Goal: Task Accomplishment & Management: Use online tool/utility

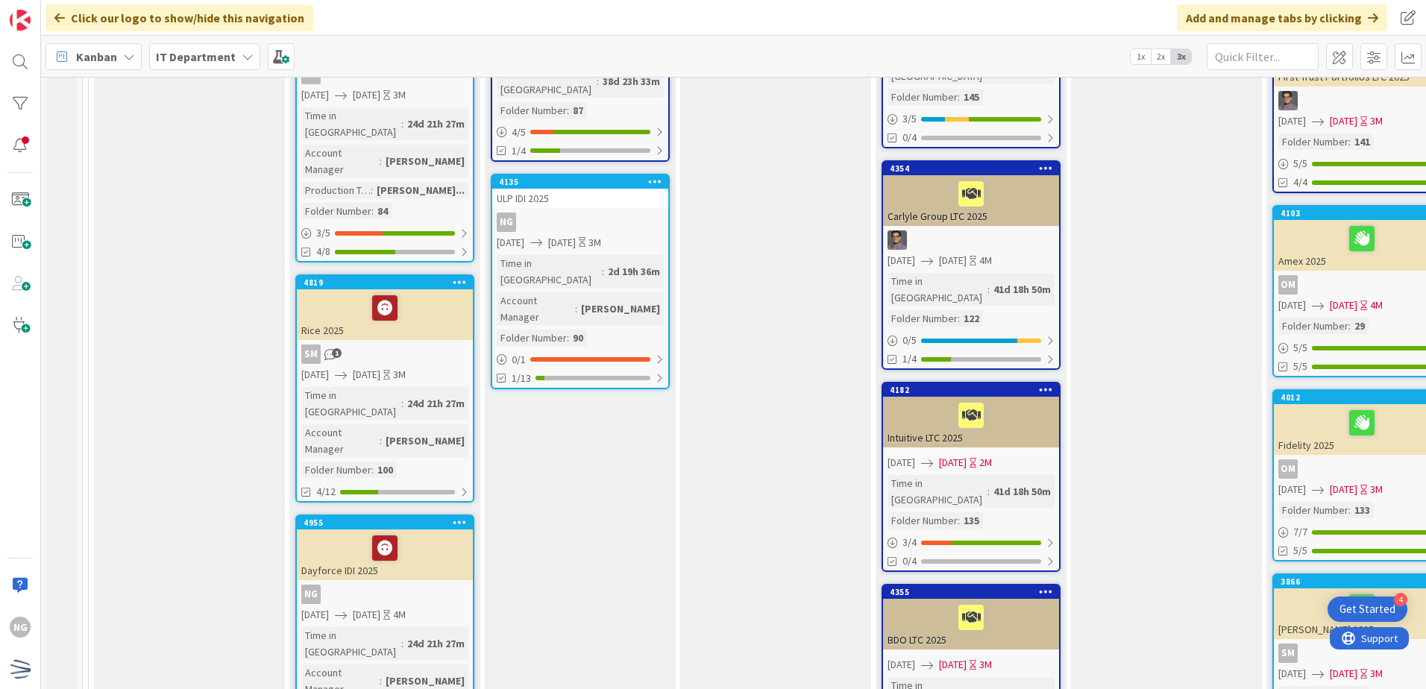
scroll to position [746, 0]
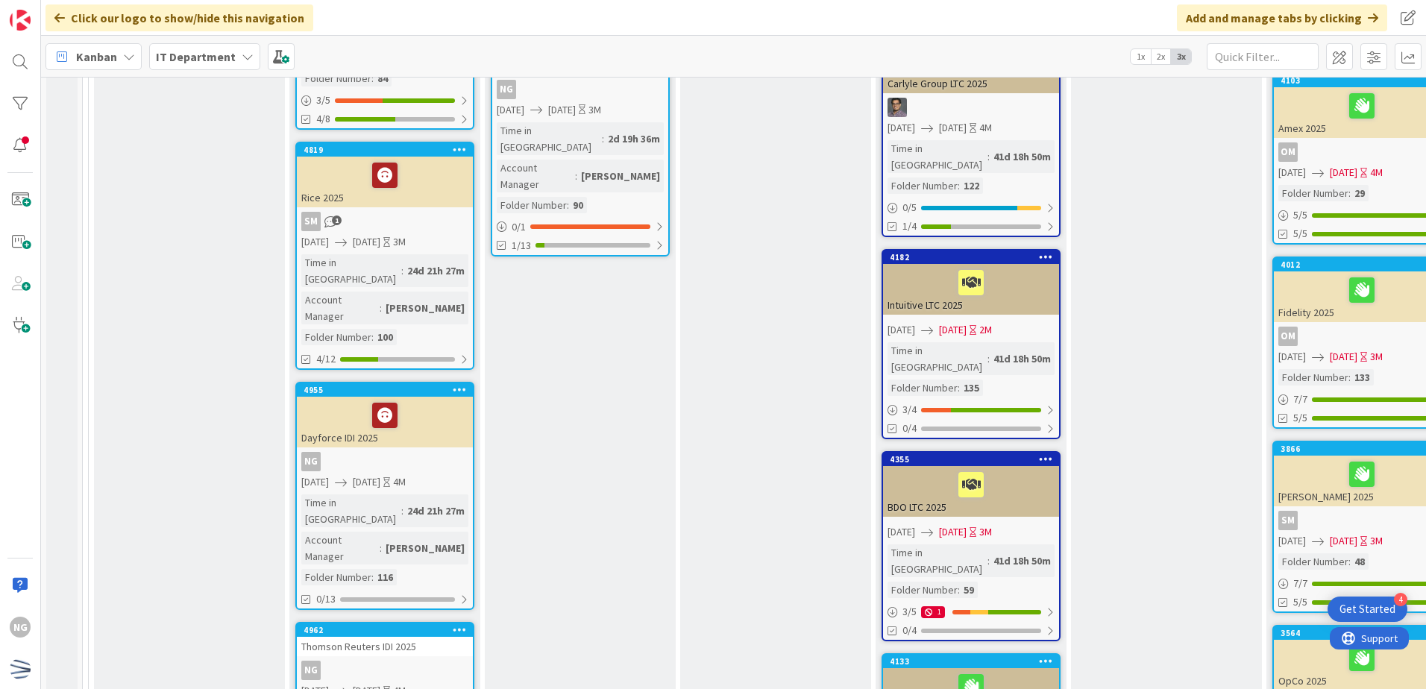
click at [435, 400] on div at bounding box center [384, 415] width 167 height 31
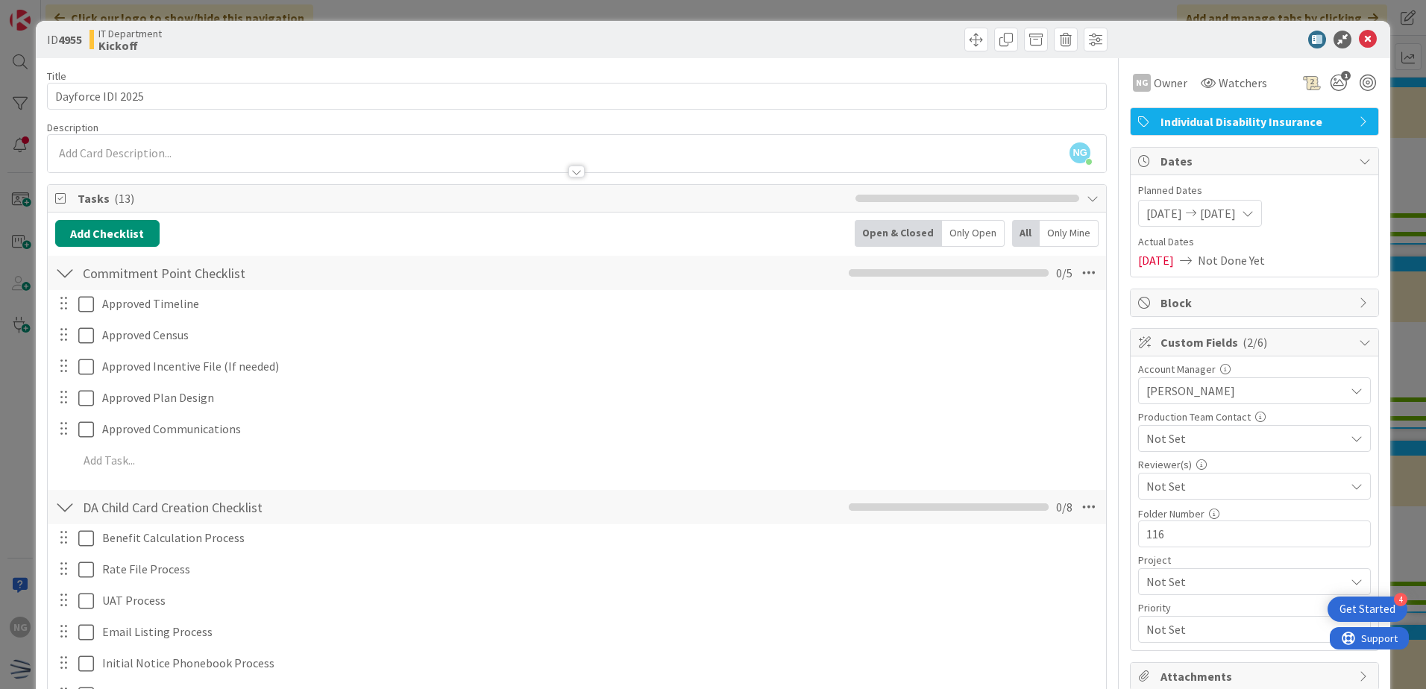
scroll to position [373, 0]
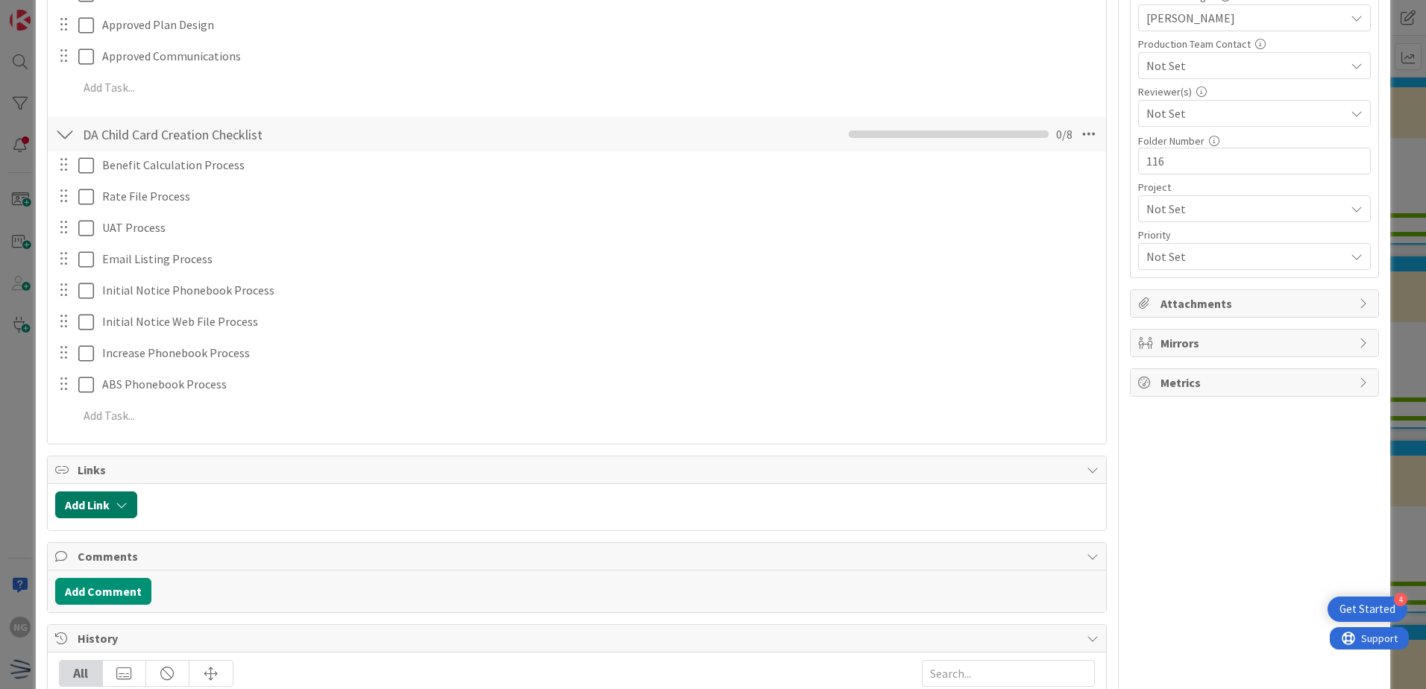
click at [110, 508] on button "Add Link" at bounding box center [96, 504] width 82 height 27
click at [113, 562] on div "New" at bounding box center [115, 562] width 104 height 25
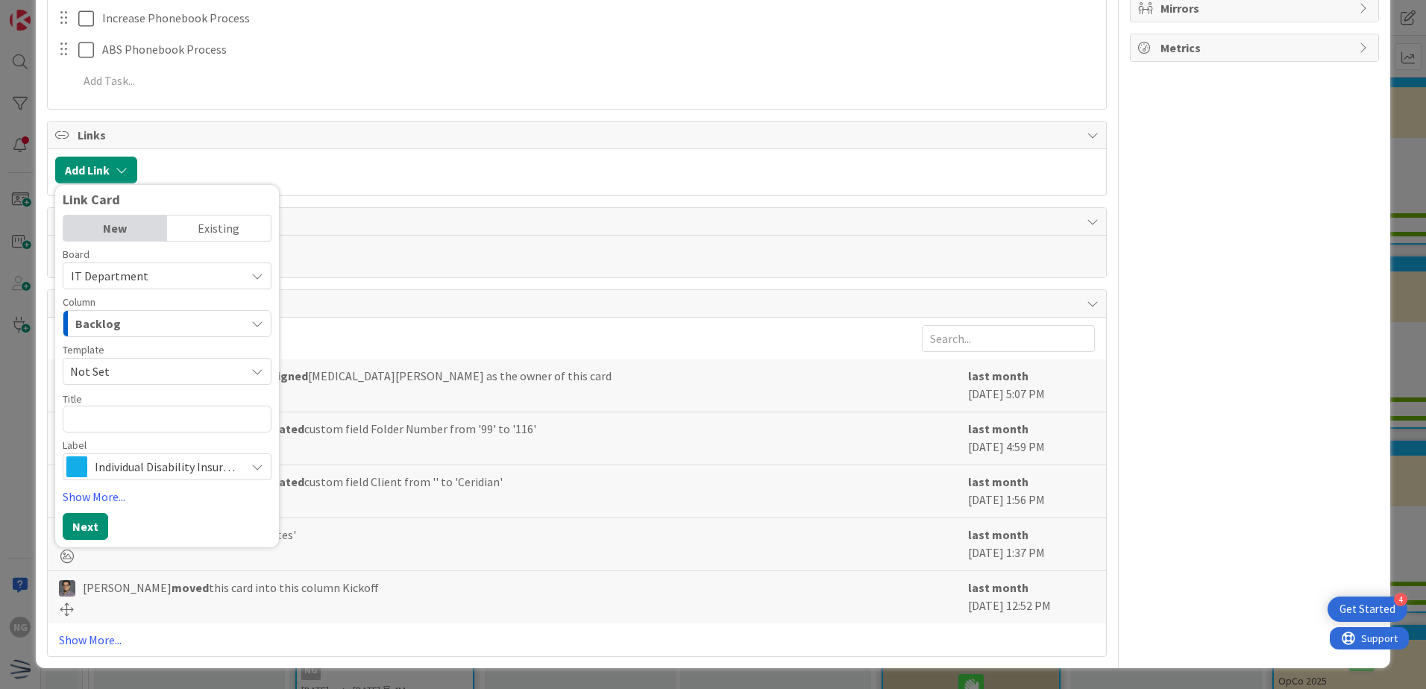
click at [176, 373] on span "Not Set" at bounding box center [152, 371] width 164 height 19
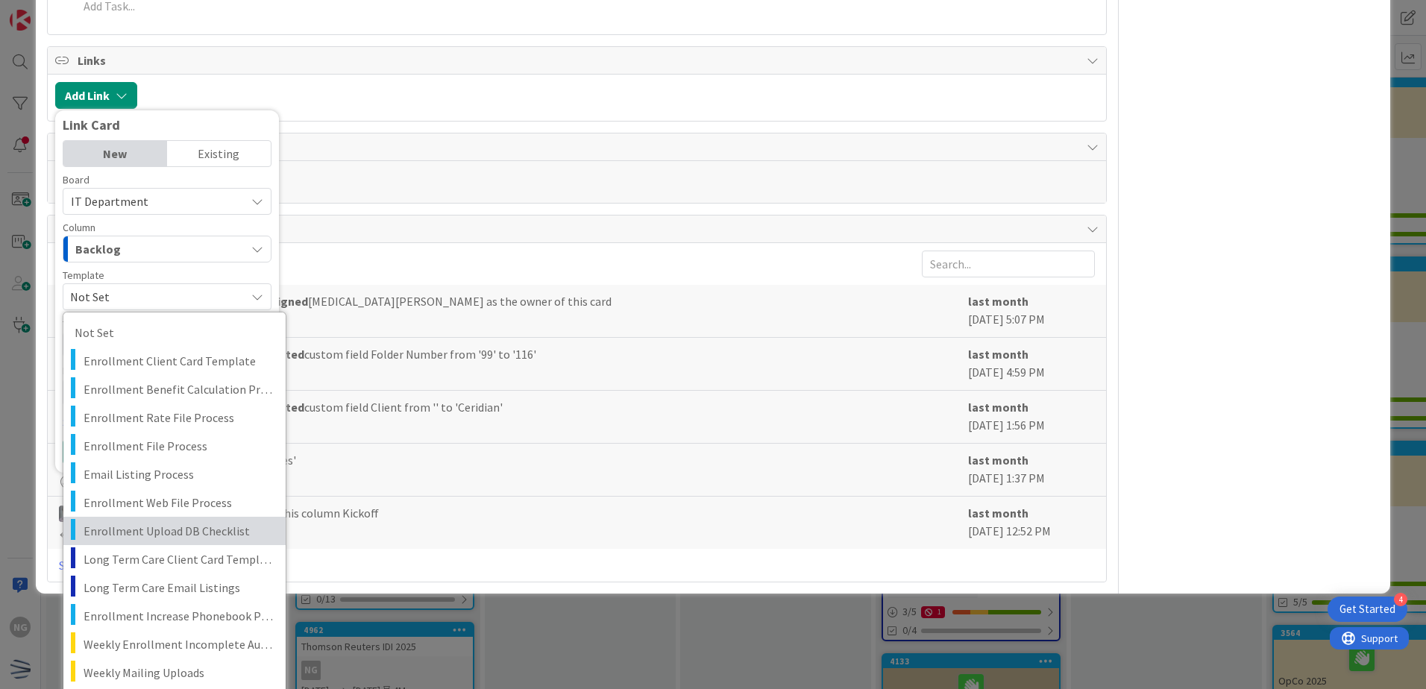
scroll to position [857, 0]
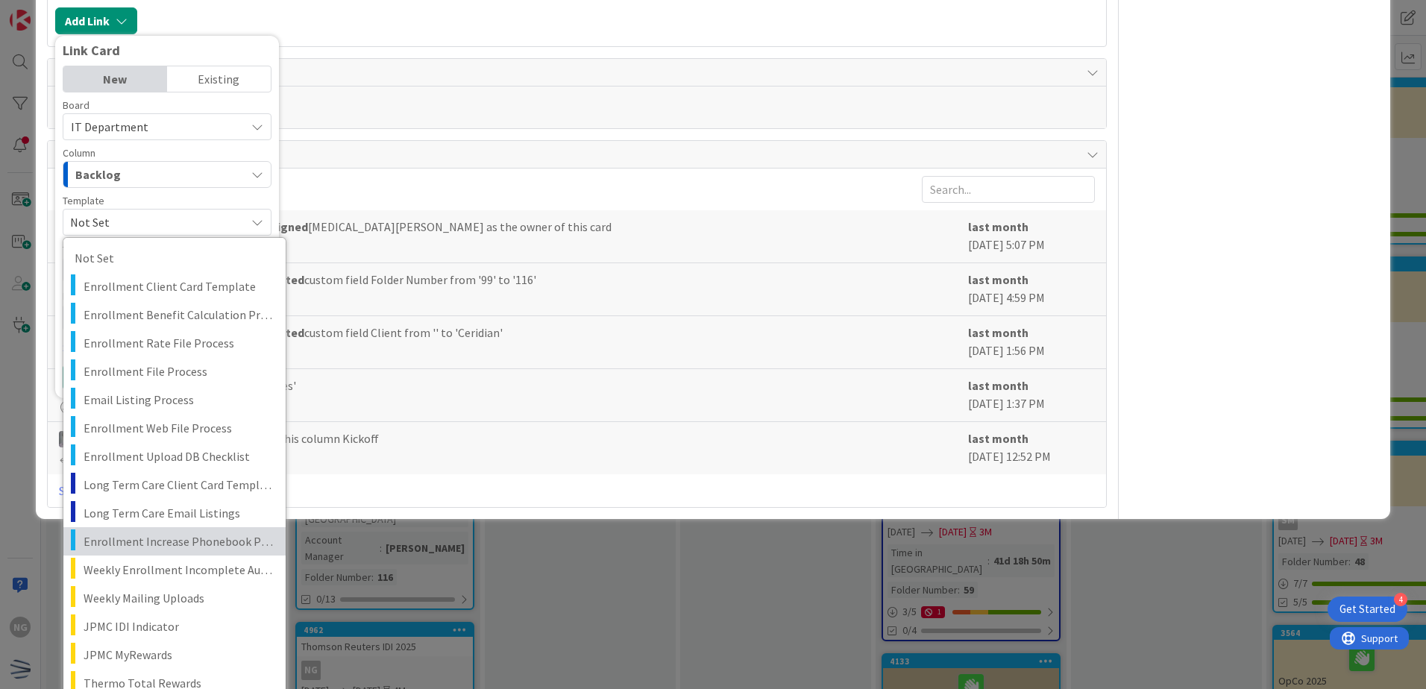
click at [235, 549] on span "Enrollment Increase Phonebook Process" at bounding box center [179, 541] width 191 height 19
type textarea "x"
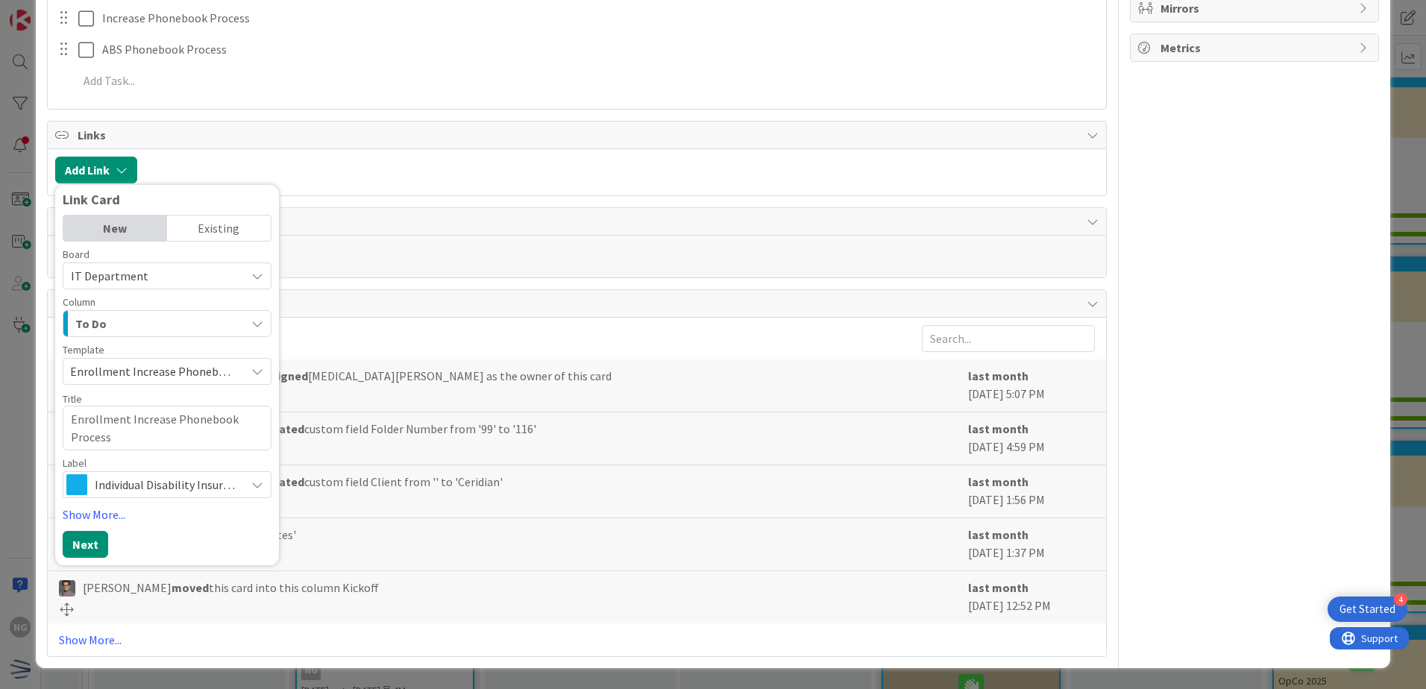
click at [66, 364] on span "Enrollment Increase Phonebook Process" at bounding box center [167, 371] width 209 height 27
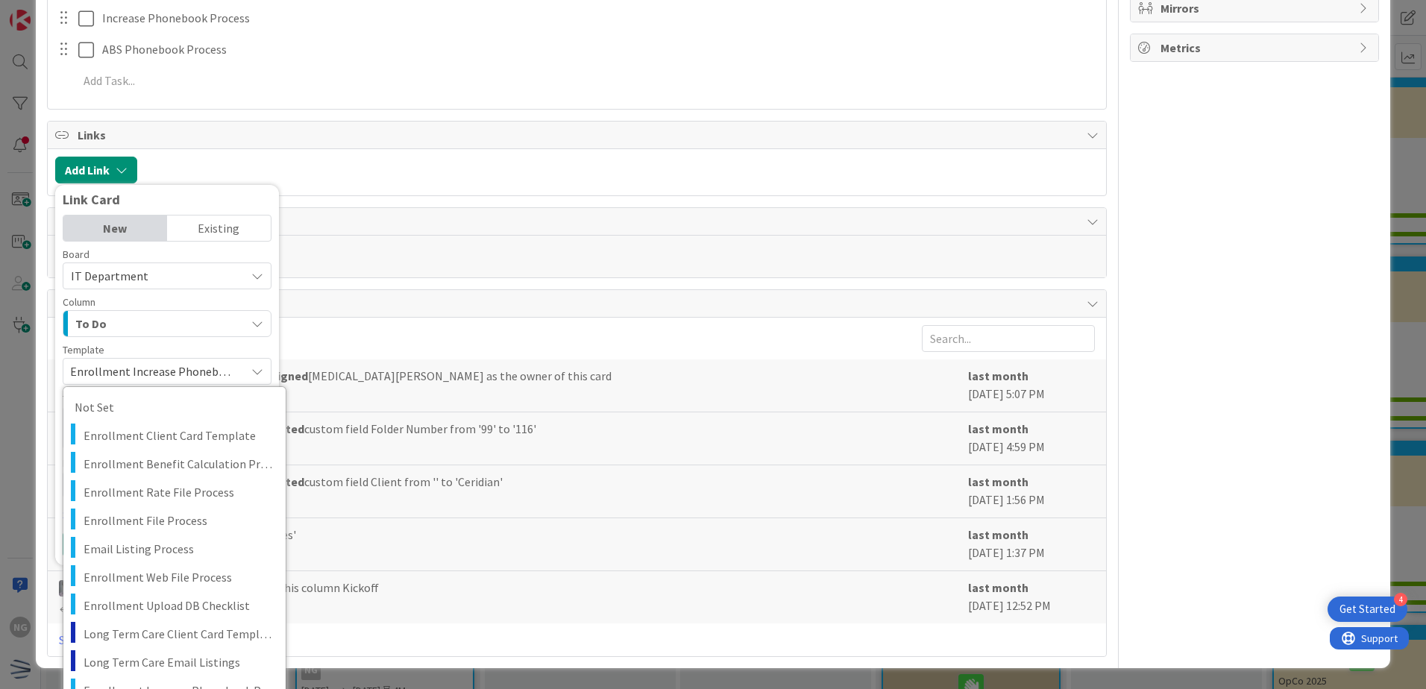
click at [89, 368] on span "Enrollment Increase Phonebook Process" at bounding box center [152, 371] width 164 height 19
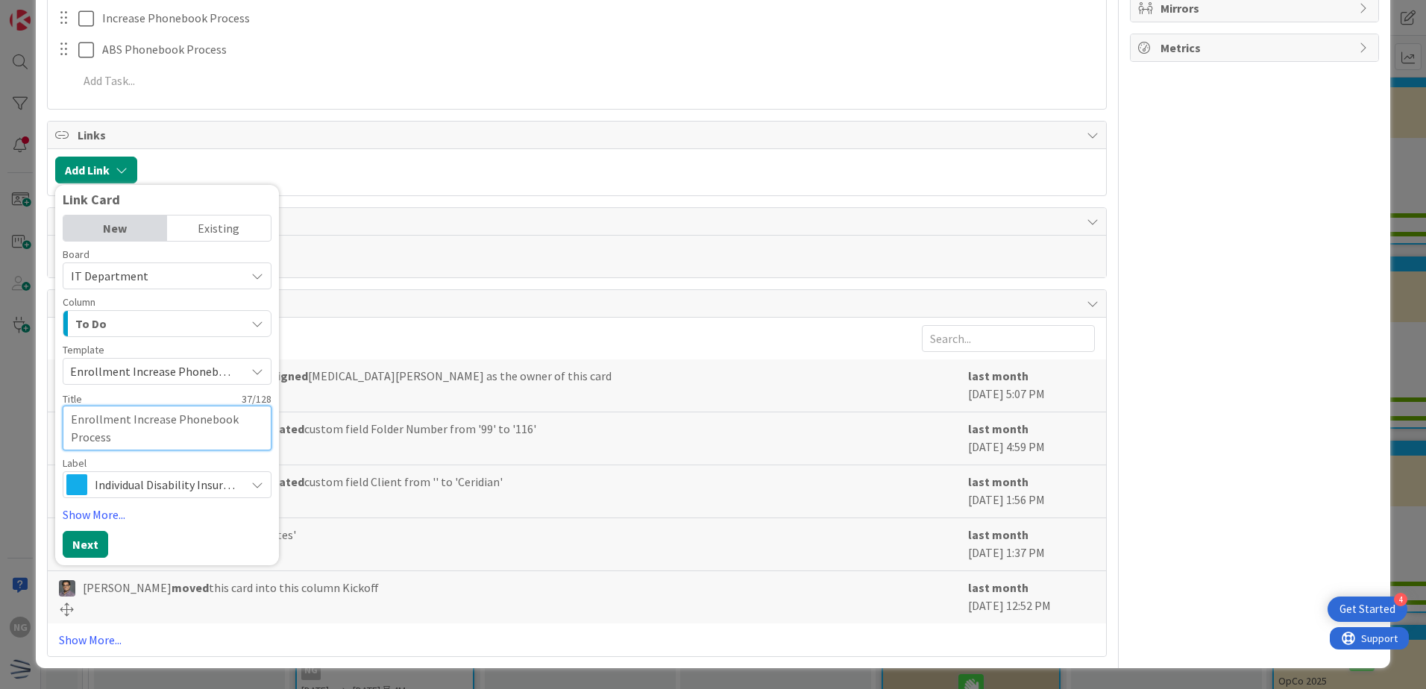
click at [116, 426] on textarea "Enrollment Increase Phonebook Process" at bounding box center [167, 428] width 209 height 45
click at [66, 412] on textarea "Enrollment Increase Phonebook Process" at bounding box center [167, 428] width 209 height 45
type textarea "DEnrollment Increase Phonebook Process"
type textarea "x"
type textarea "DaEnrollment Increase Phonebook Process"
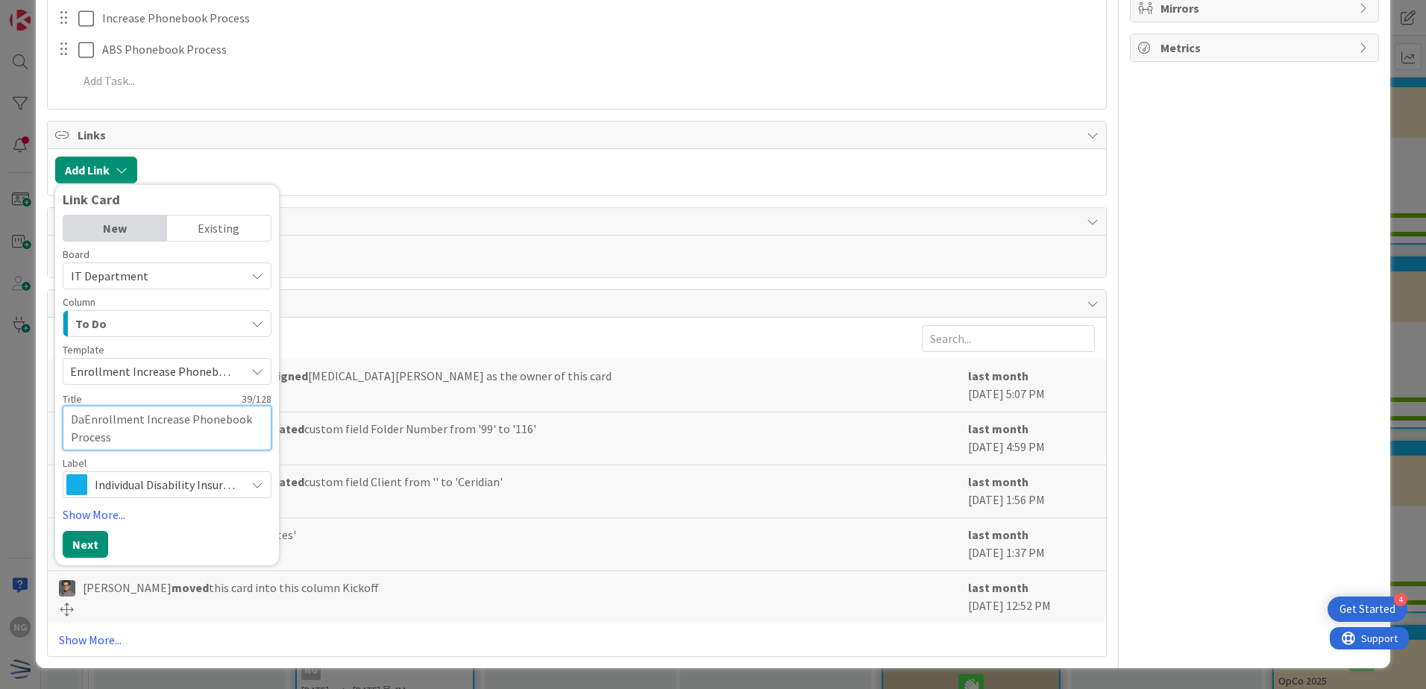
type textarea "x"
type textarea "DayEnrollment Increase Phonebook Process"
type textarea "x"
type textarea "DayfEnrollment Increase Phonebook Process"
type textarea "x"
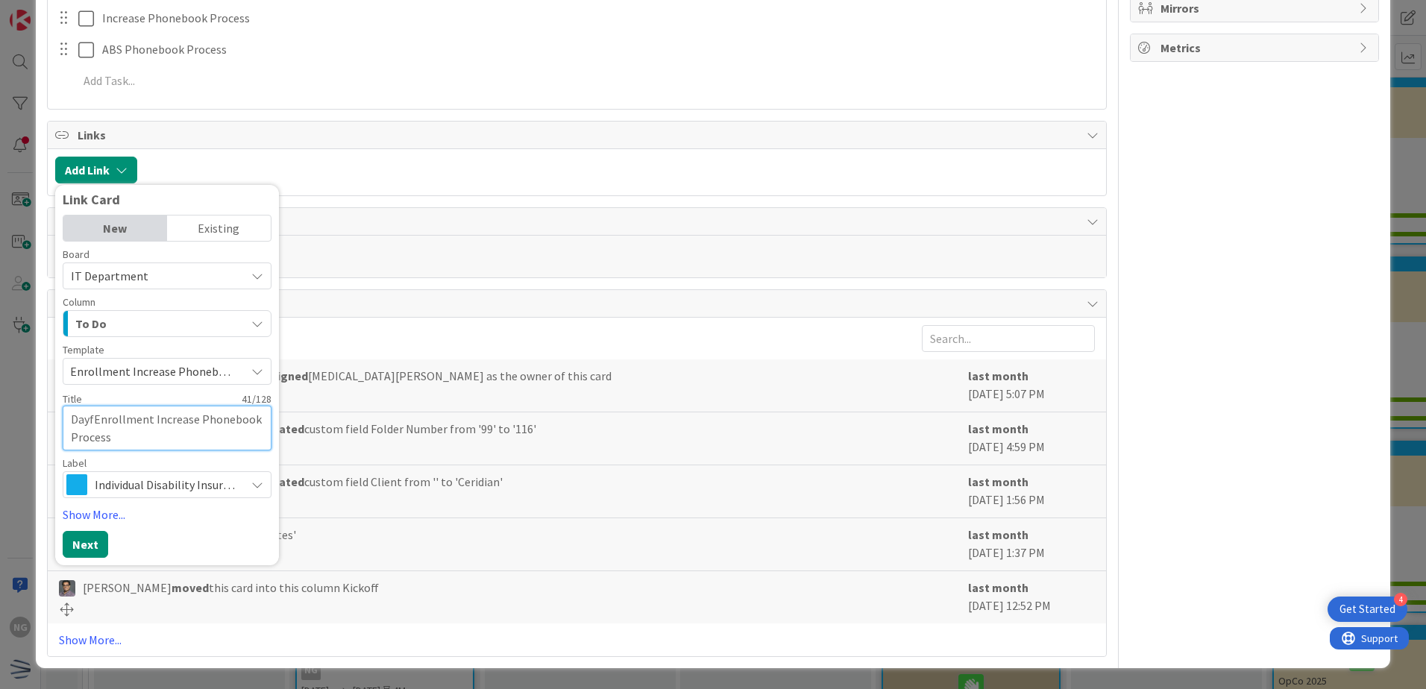
type textarea "DayfoEnrollment Increase Phonebook Process"
type textarea "x"
type textarea "DayforEnrollment Increase Phonebook Process"
type textarea "x"
type textarea "DayforcEnrollment Increase Phonebook Process"
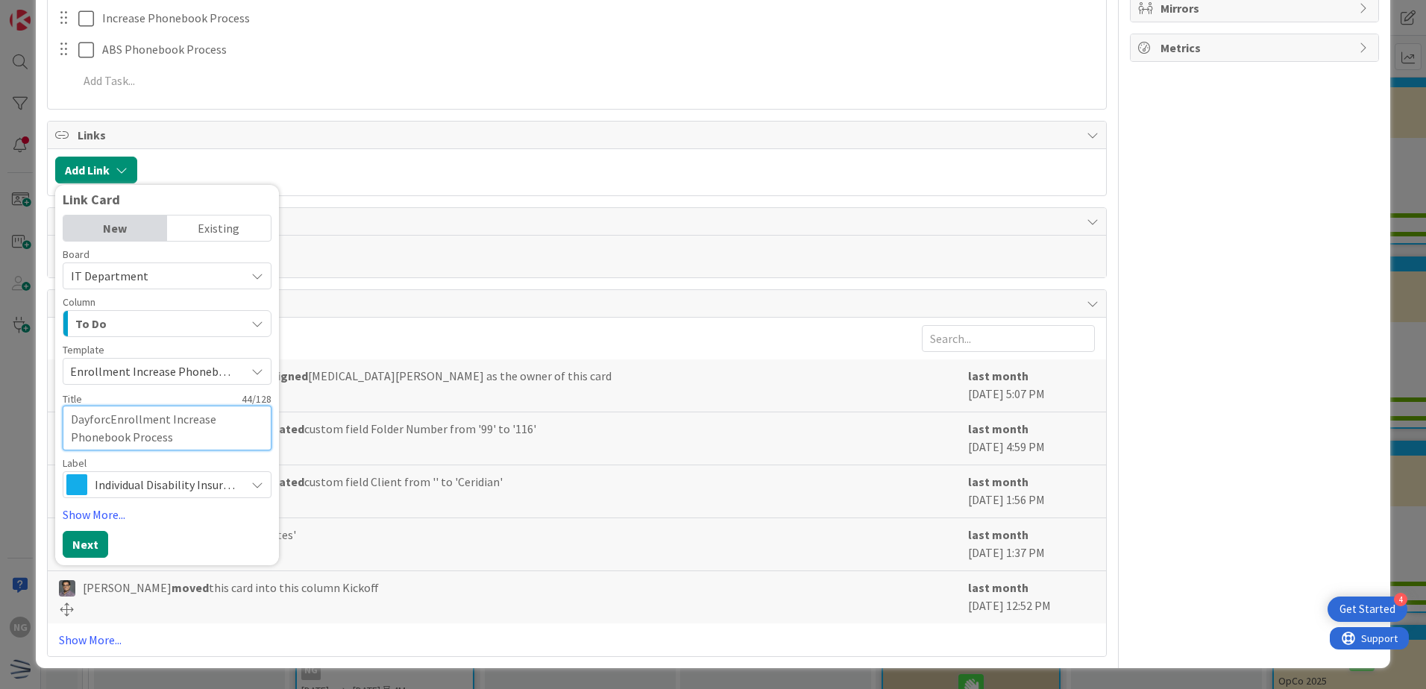
type textarea "x"
type textarea "DayforceEnrollment Increase Phonebook Process"
type textarea "x"
type textarea "Dayforce-Enrollment Increase Phonebook Process"
type textarea "x"
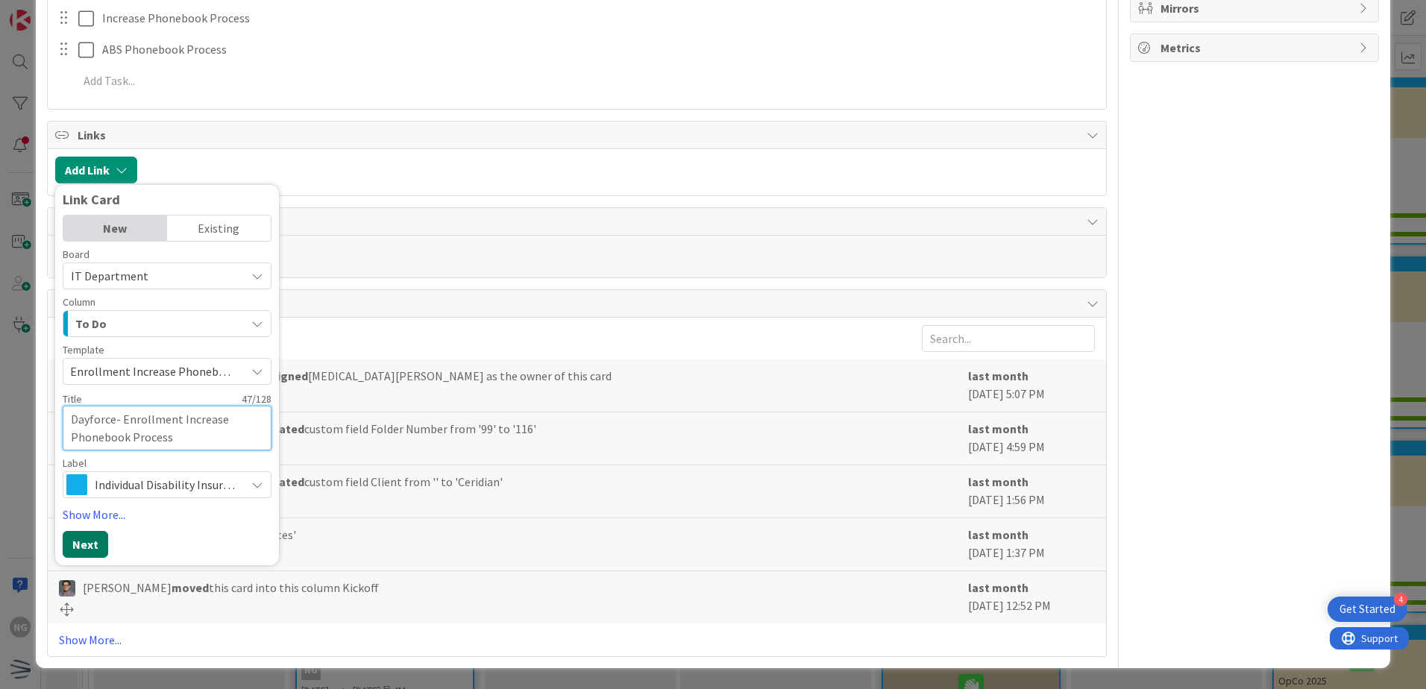
type textarea "Dayforce- Enrollment Increase Phonebook Process"
click at [89, 550] on button "Next" at bounding box center [85, 544] width 45 height 27
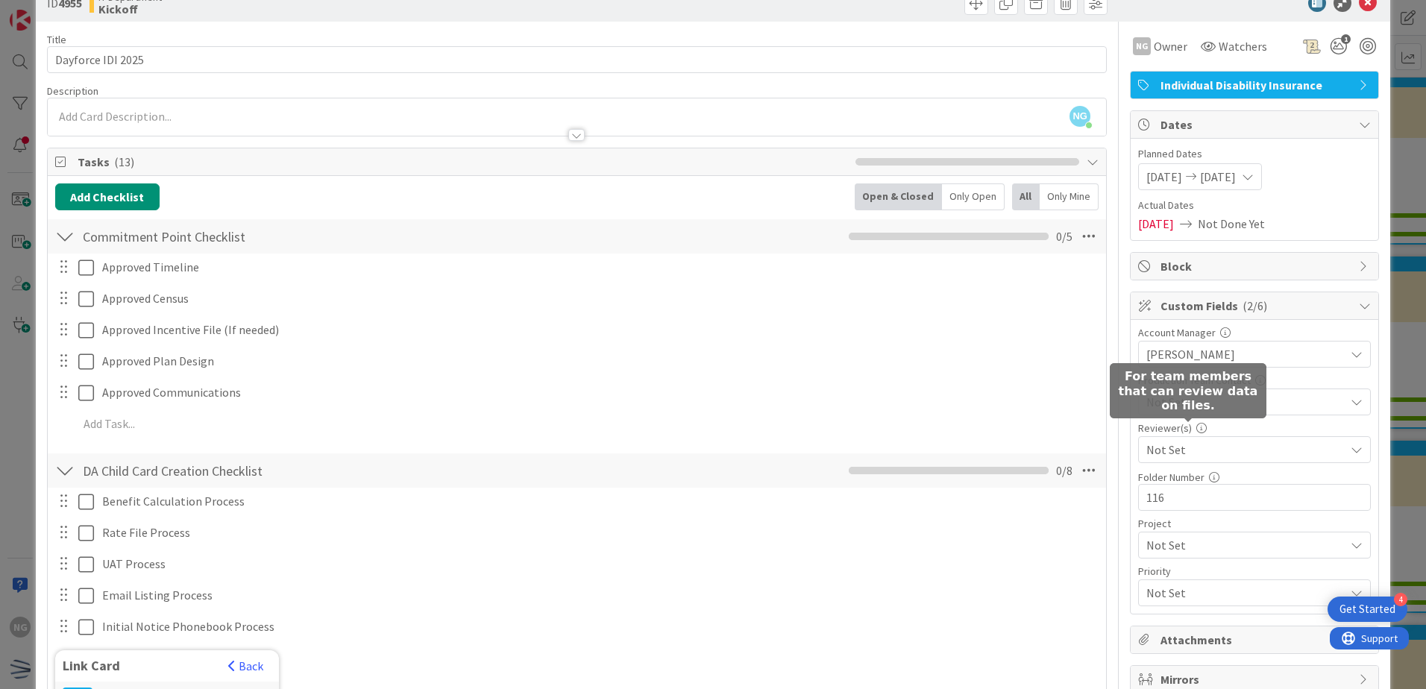
scroll to position [0, 0]
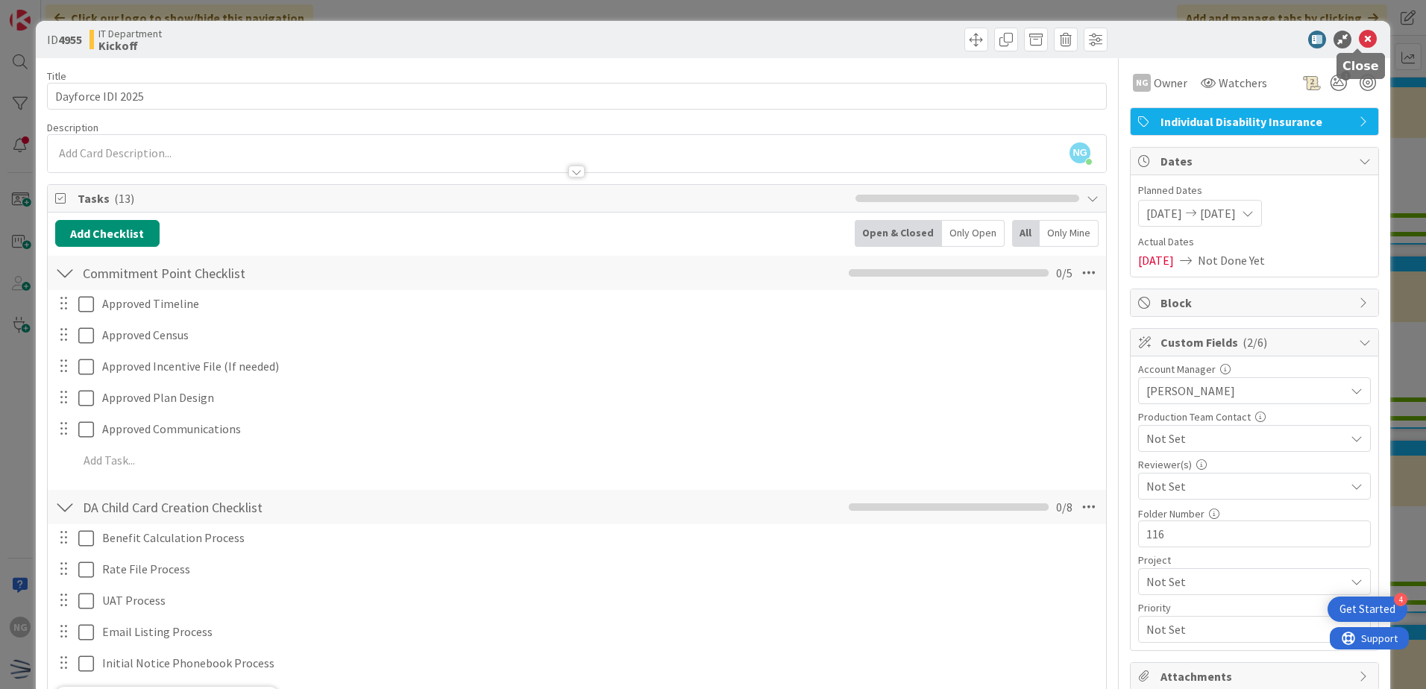
click at [1358, 40] on icon at bounding box center [1367, 40] width 18 height 18
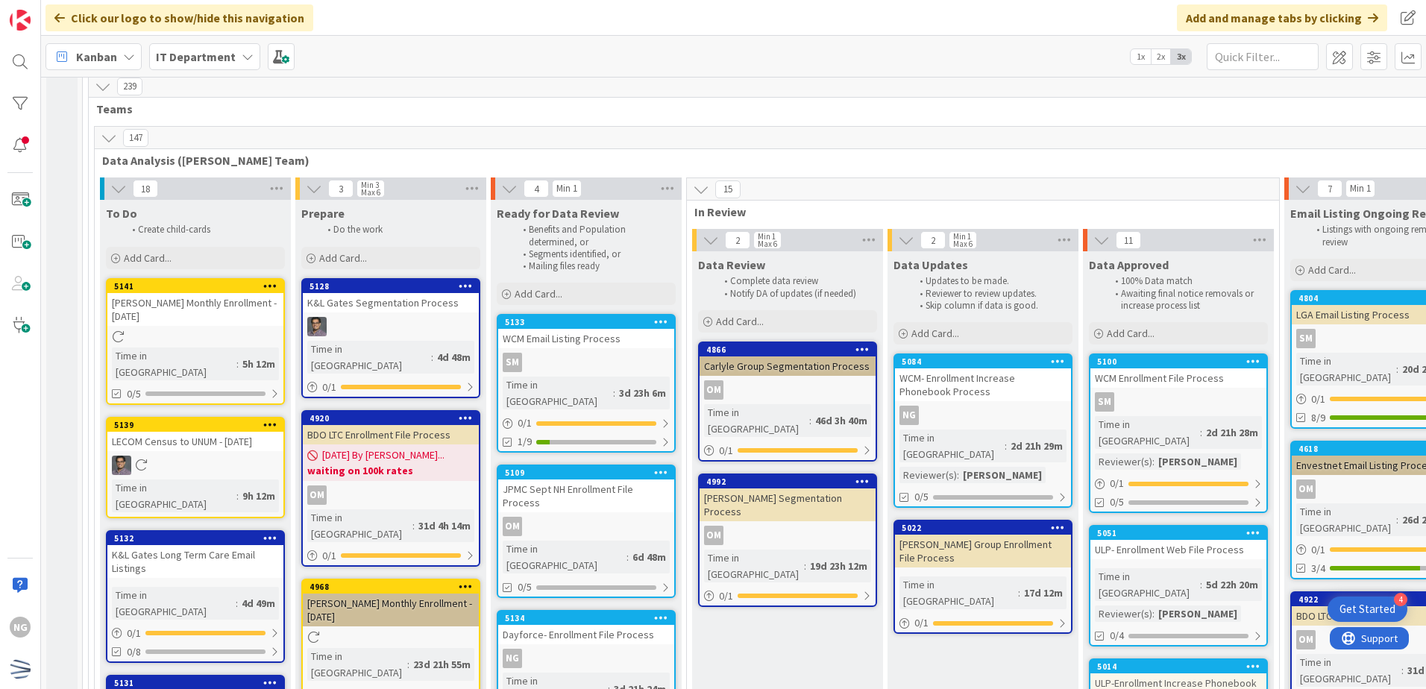
scroll to position [2718, 0]
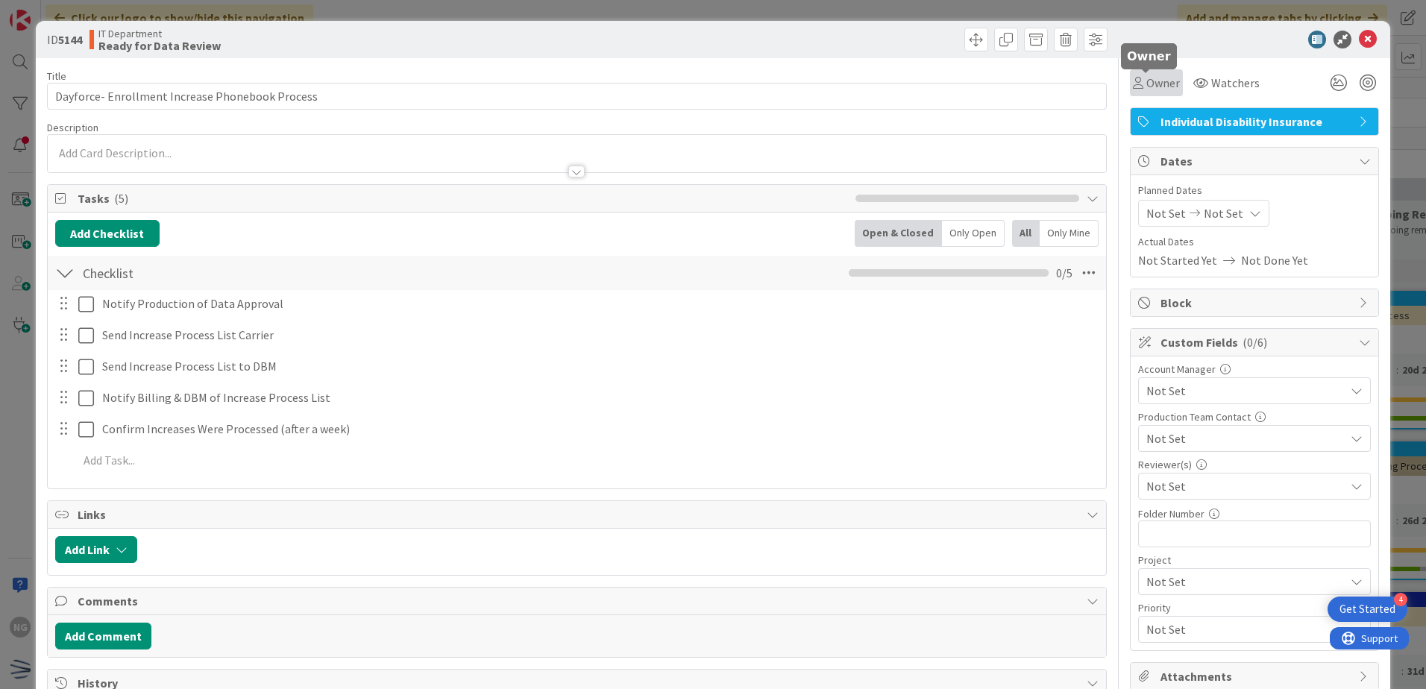
click at [1157, 83] on span "Owner" at bounding box center [1163, 83] width 34 height 18
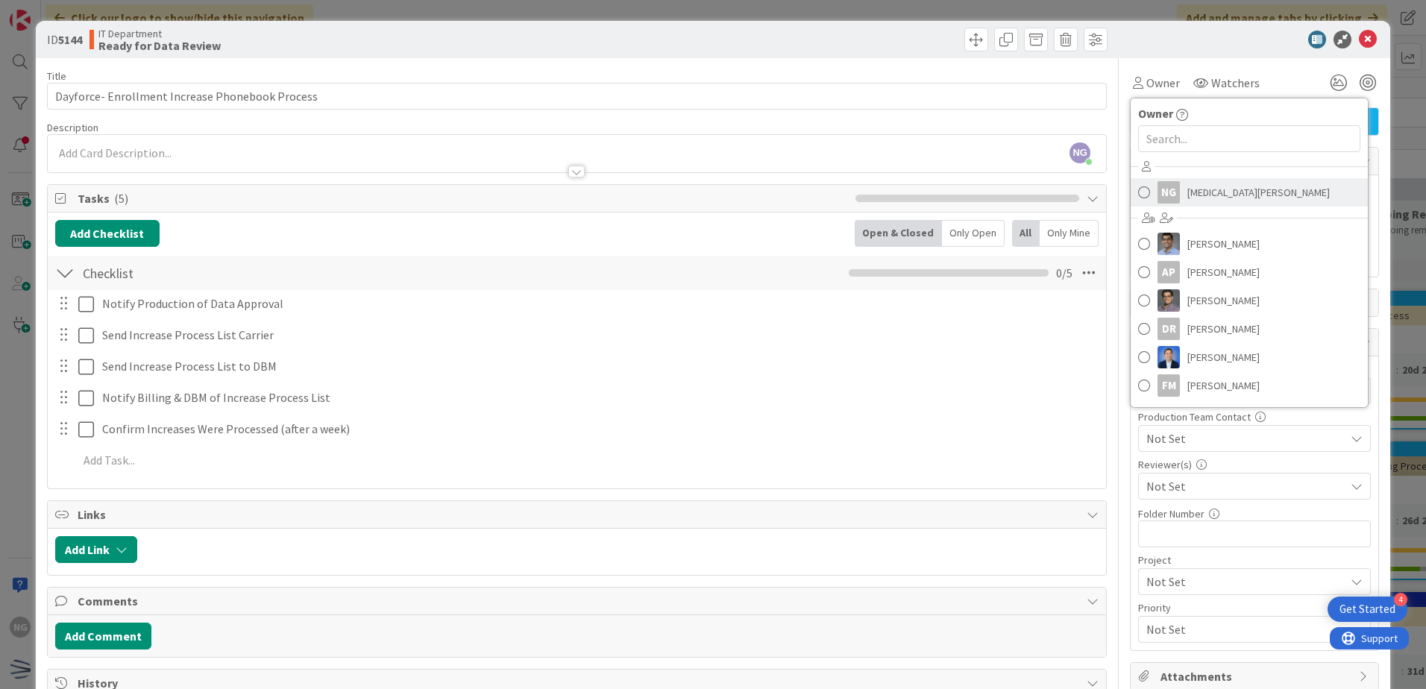
click at [1138, 186] on span at bounding box center [1144, 192] width 12 height 22
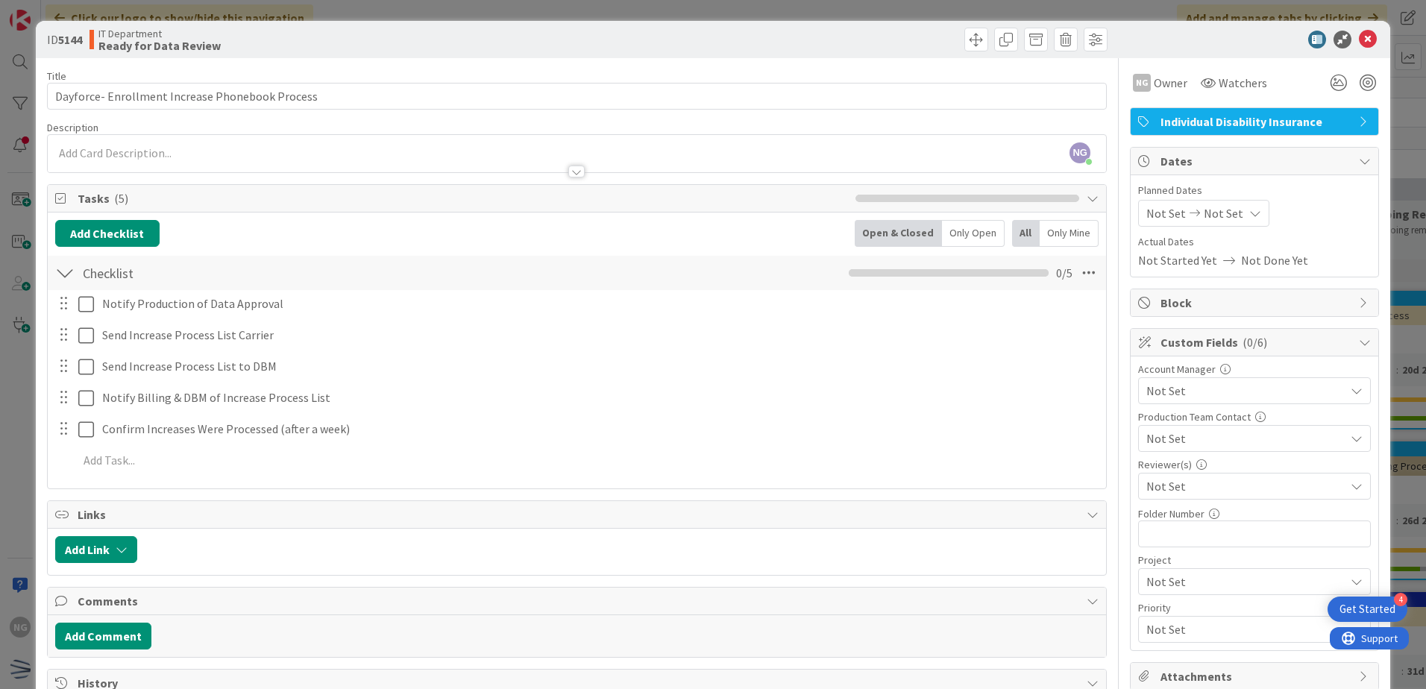
click at [1358, 45] on icon at bounding box center [1367, 40] width 18 height 18
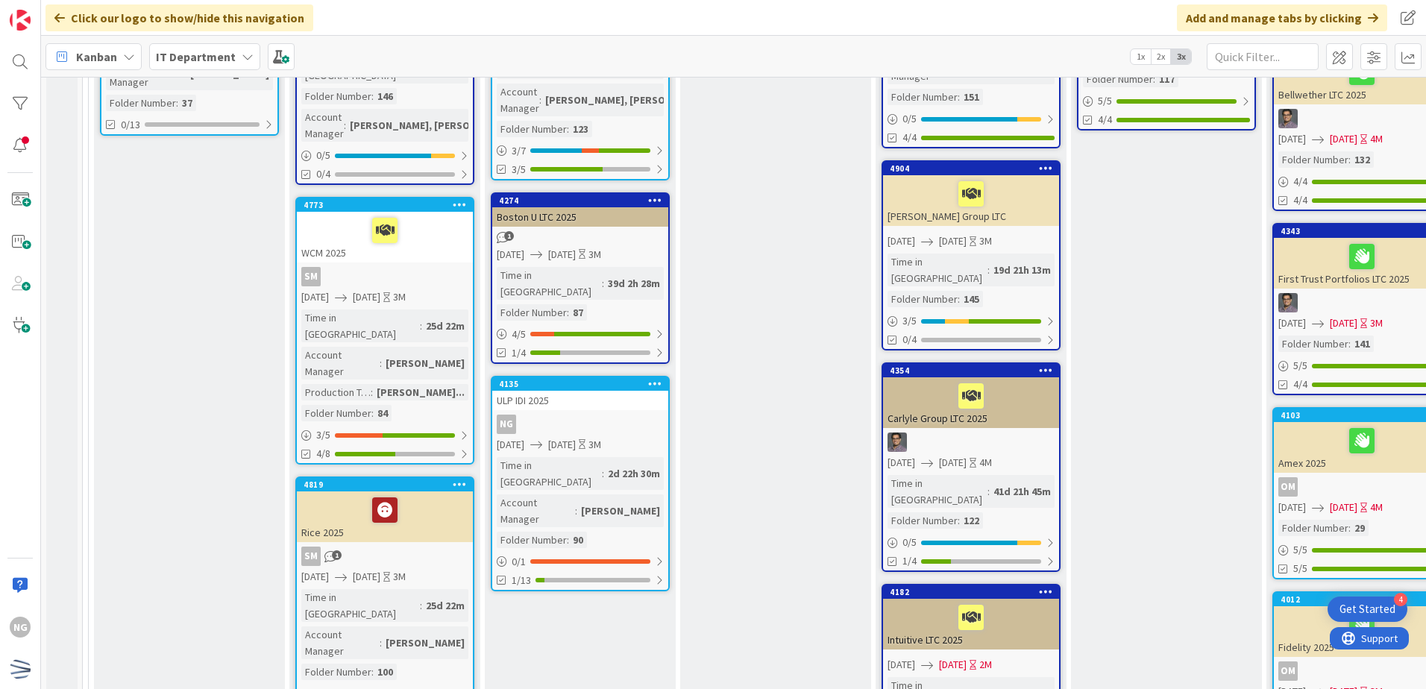
scroll to position [333, 0]
